Goal: Information Seeking & Learning: Learn about a topic

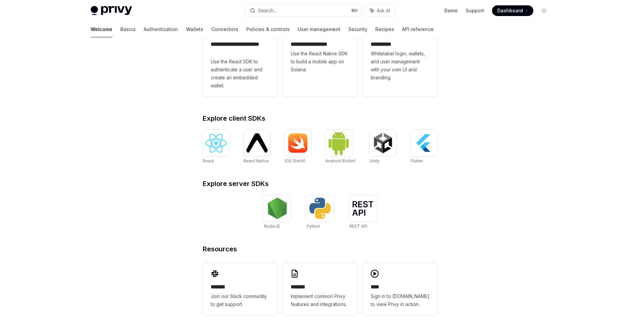
scroll to position [167, 0]
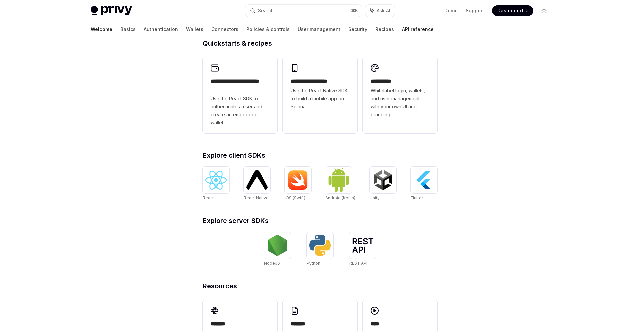
click at [402, 33] on link "API reference" at bounding box center [418, 29] width 32 height 16
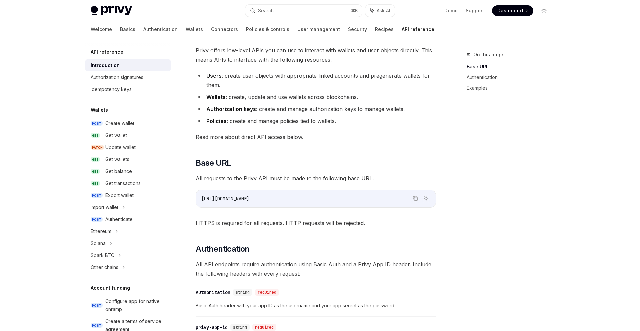
scroll to position [98, 0]
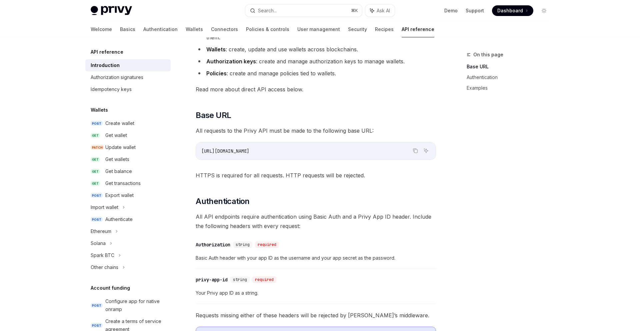
type textarea "*"
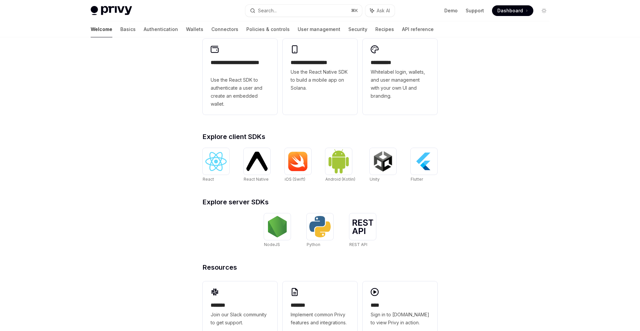
scroll to position [212, 0]
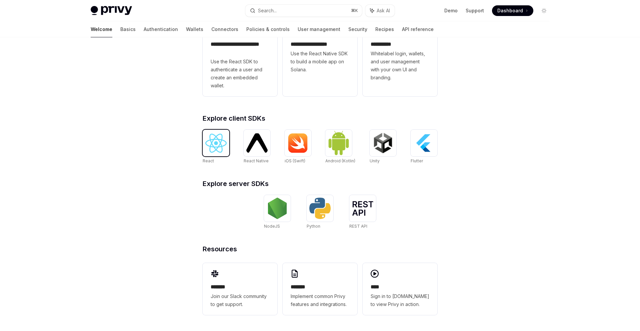
click at [214, 143] on img at bounding box center [215, 143] width 21 height 19
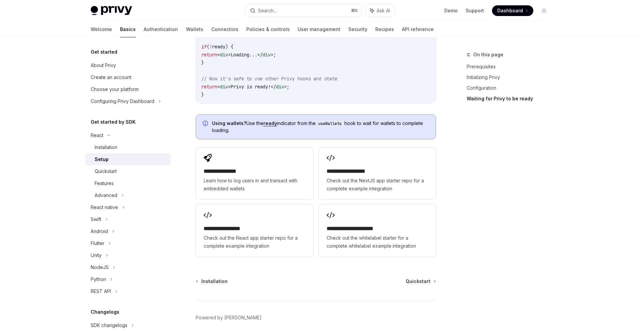
scroll to position [816, 0]
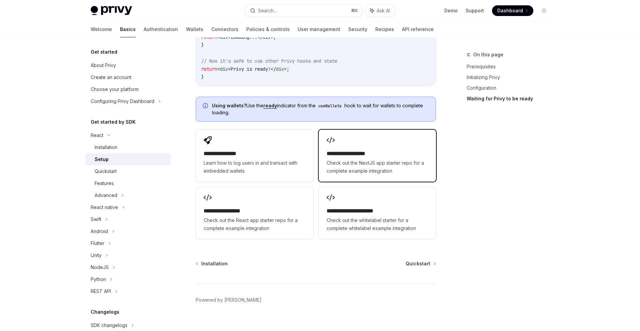
click at [332, 159] on span "Check out the NextJS app starter repo for a complete example integration" at bounding box center [377, 167] width 101 height 16
